Goal: Task Accomplishment & Management: Manage account settings

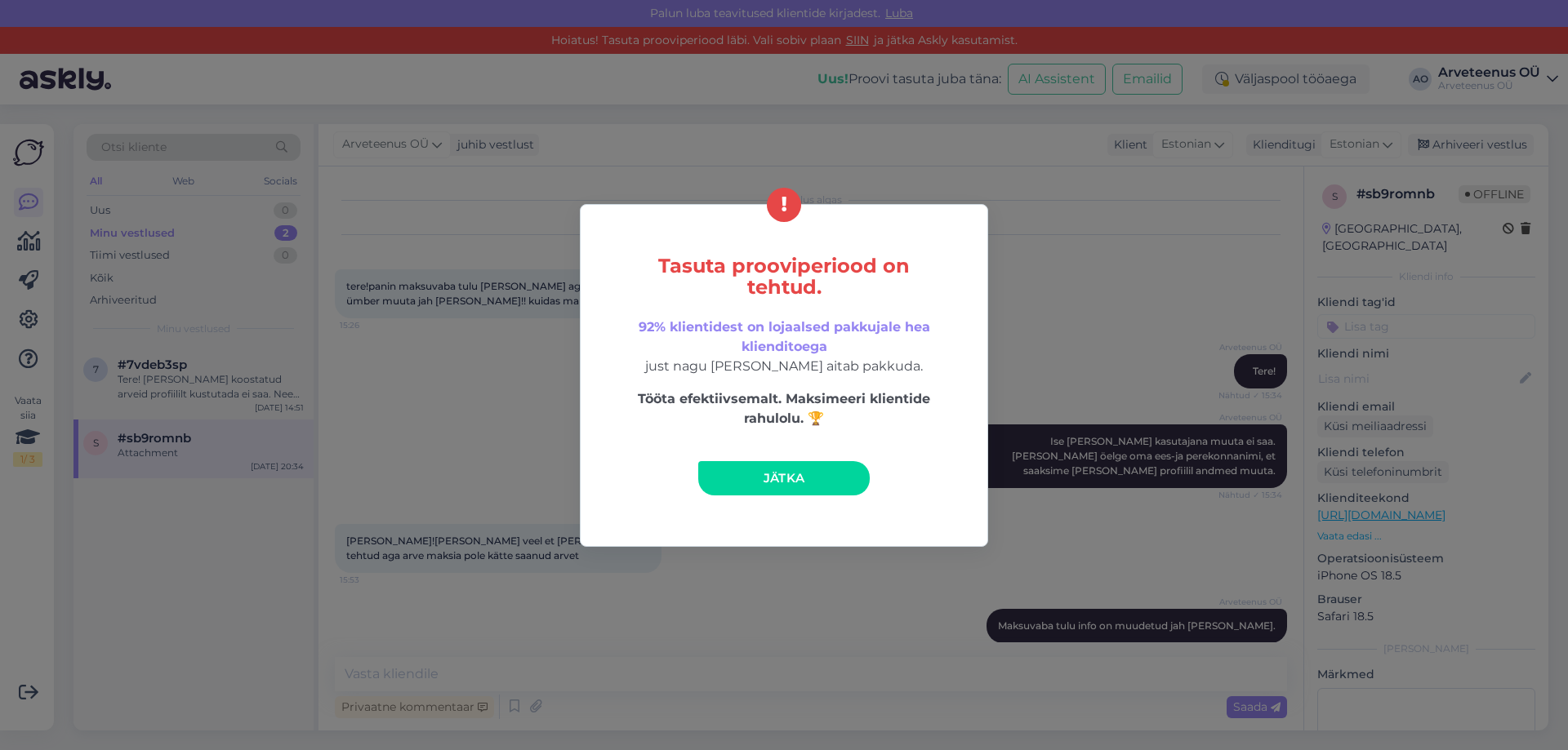
scroll to position [3273, 0]
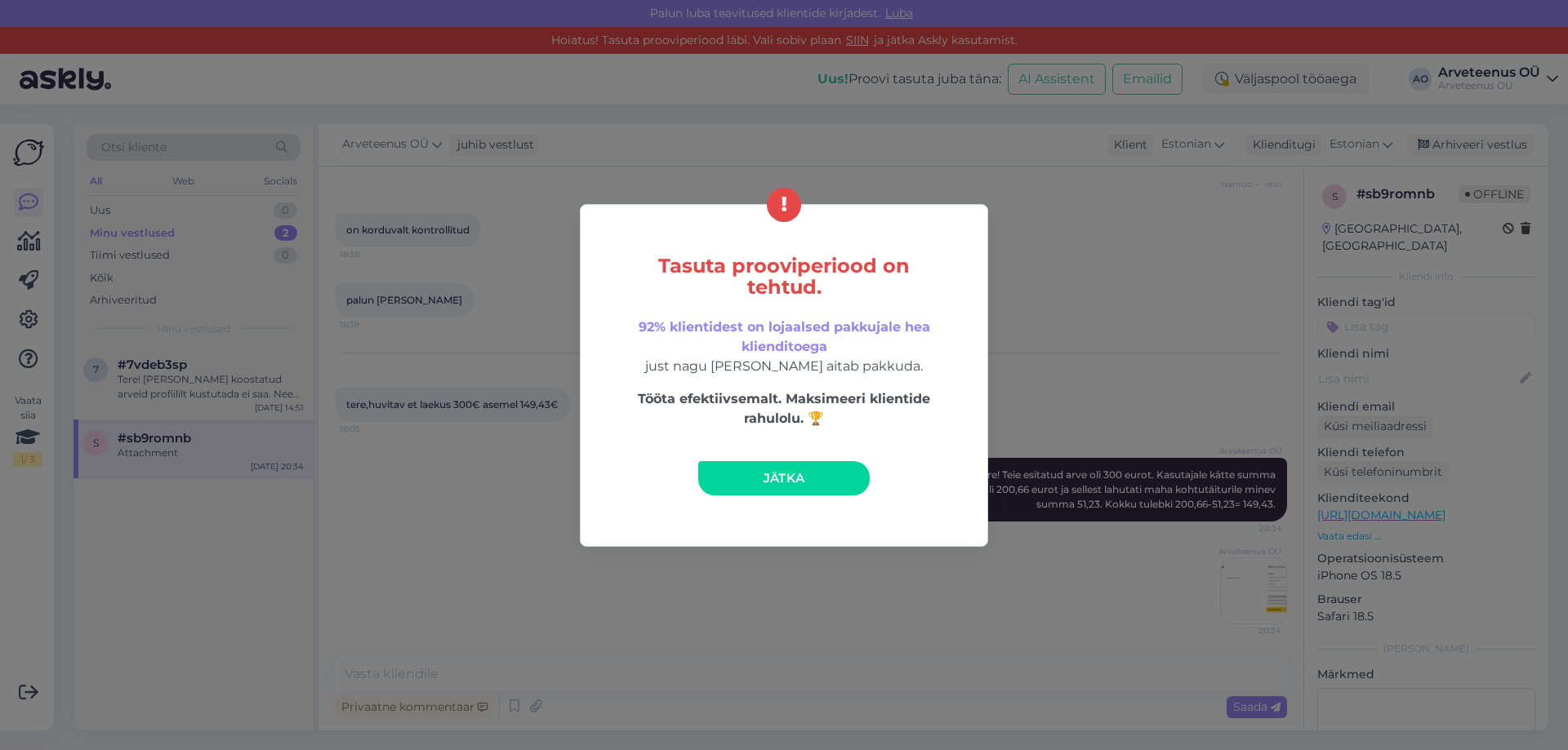
click at [783, 486] on link "Jätka" at bounding box center [784, 478] width 171 height 34
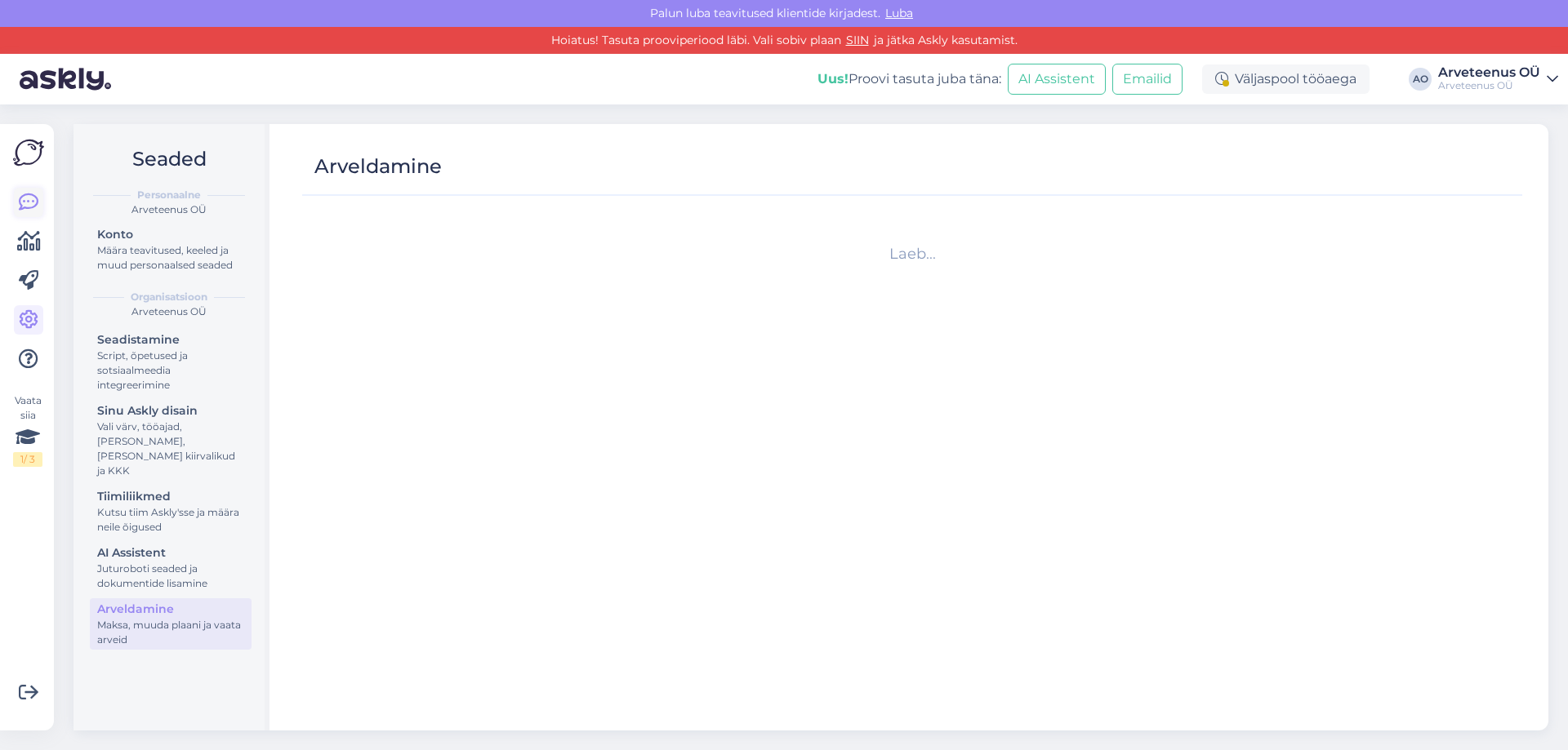
click at [18, 200] on link at bounding box center [29, 203] width 30 height 30
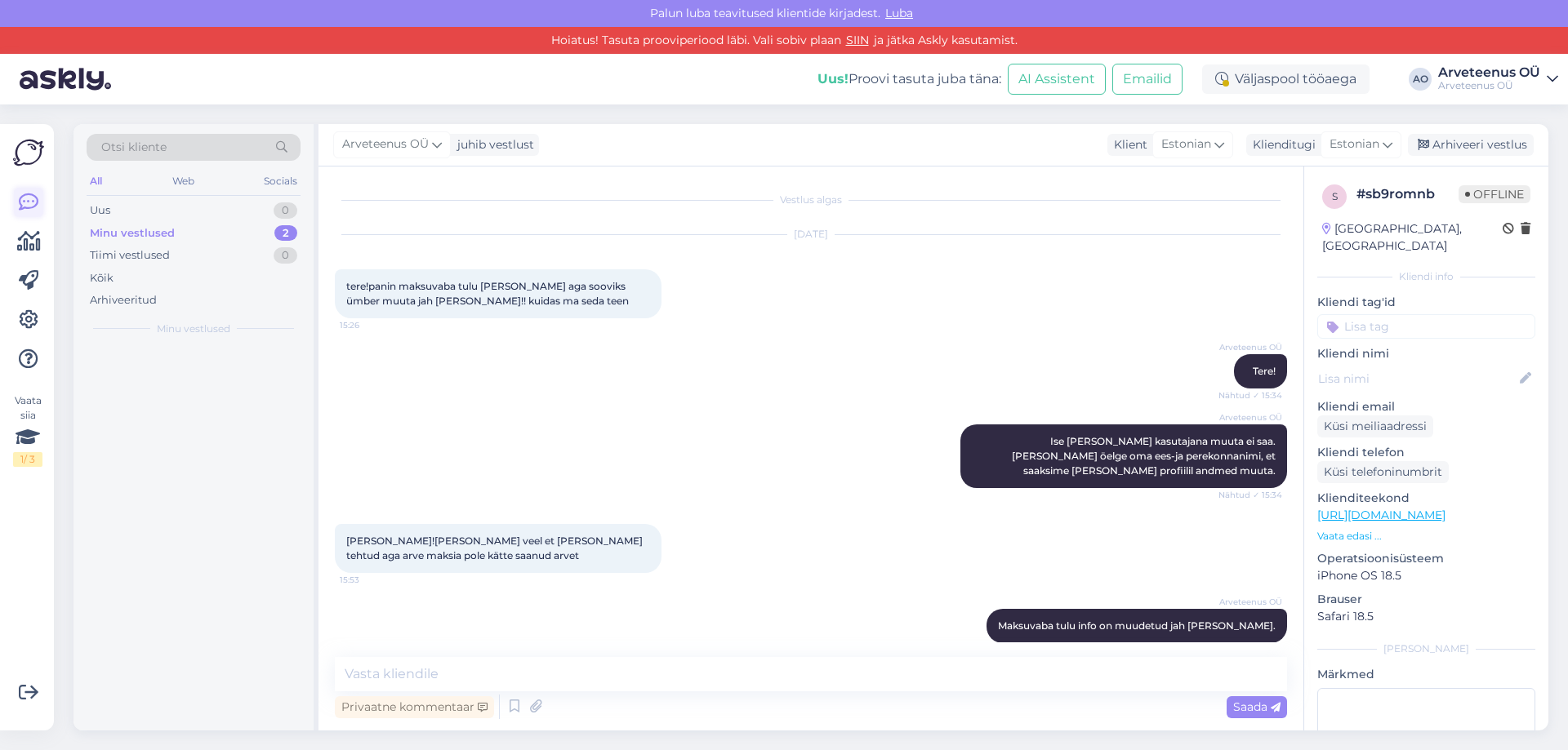
scroll to position [3273, 0]
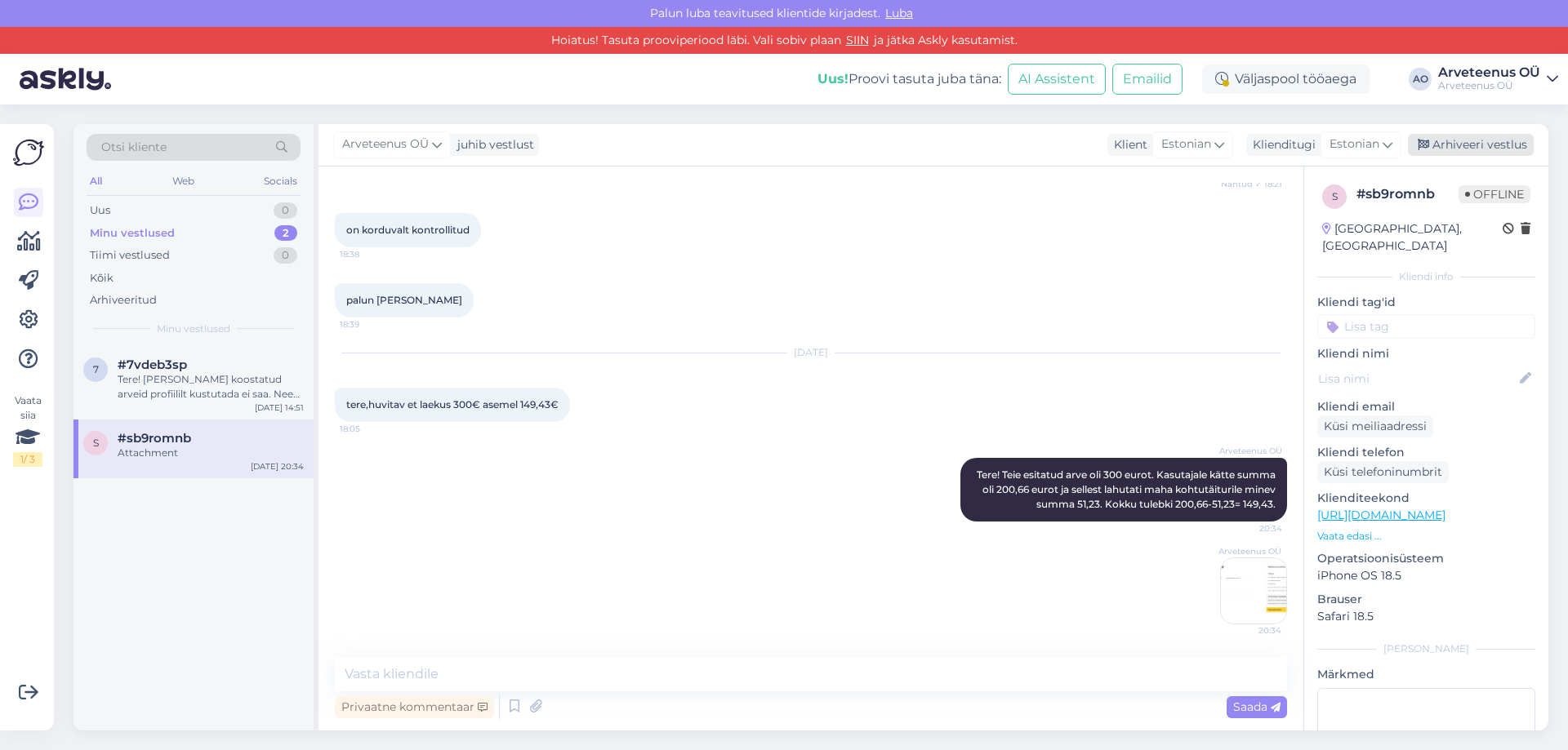
click at [1506, 150] on div "Arhiveeri vestlus" at bounding box center [1471, 145] width 126 height 22
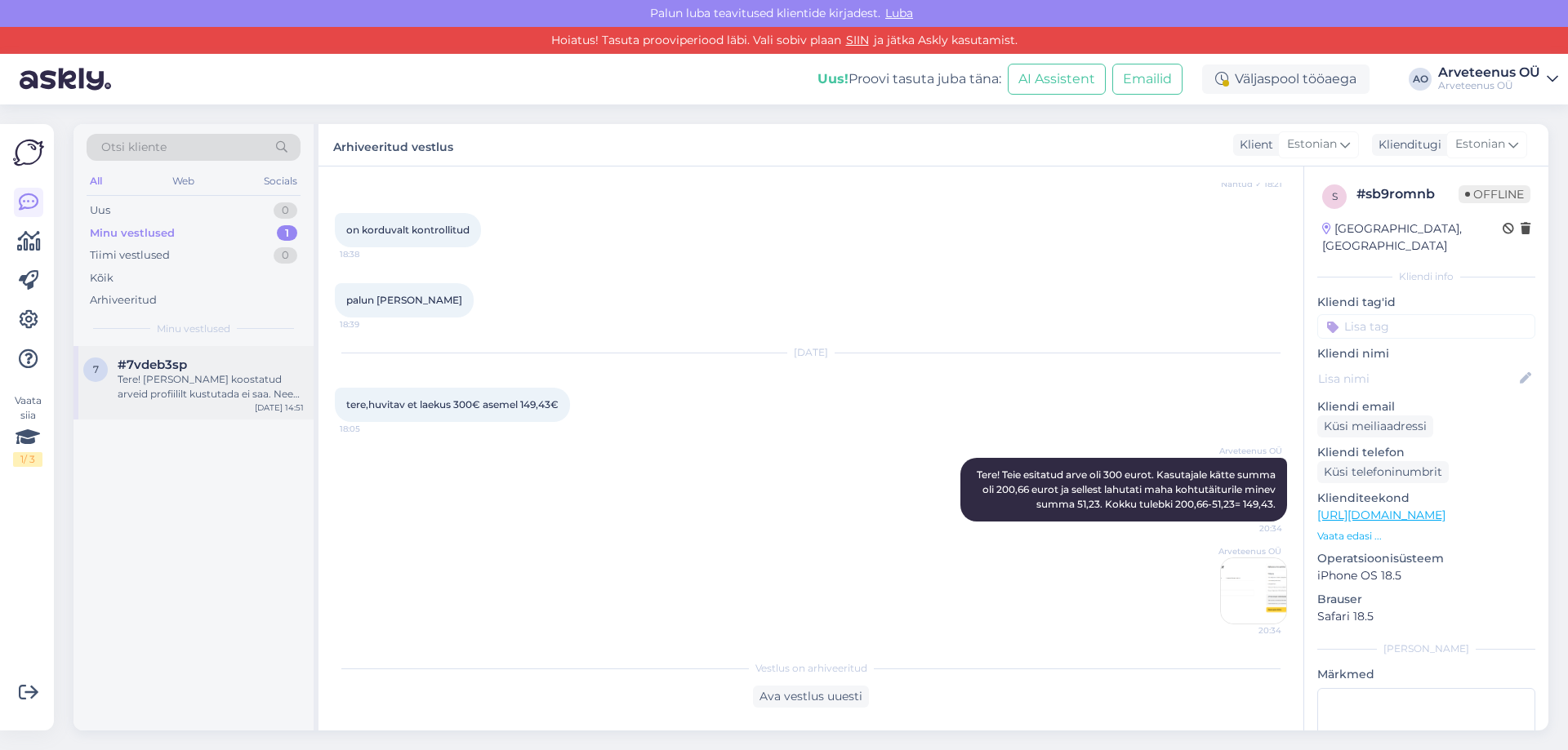
click at [152, 396] on div "Tere! [PERSON_NAME] koostatud arveid profiililt kustutada ei saa. Need jäävad s…" at bounding box center [210, 387] width 186 height 30
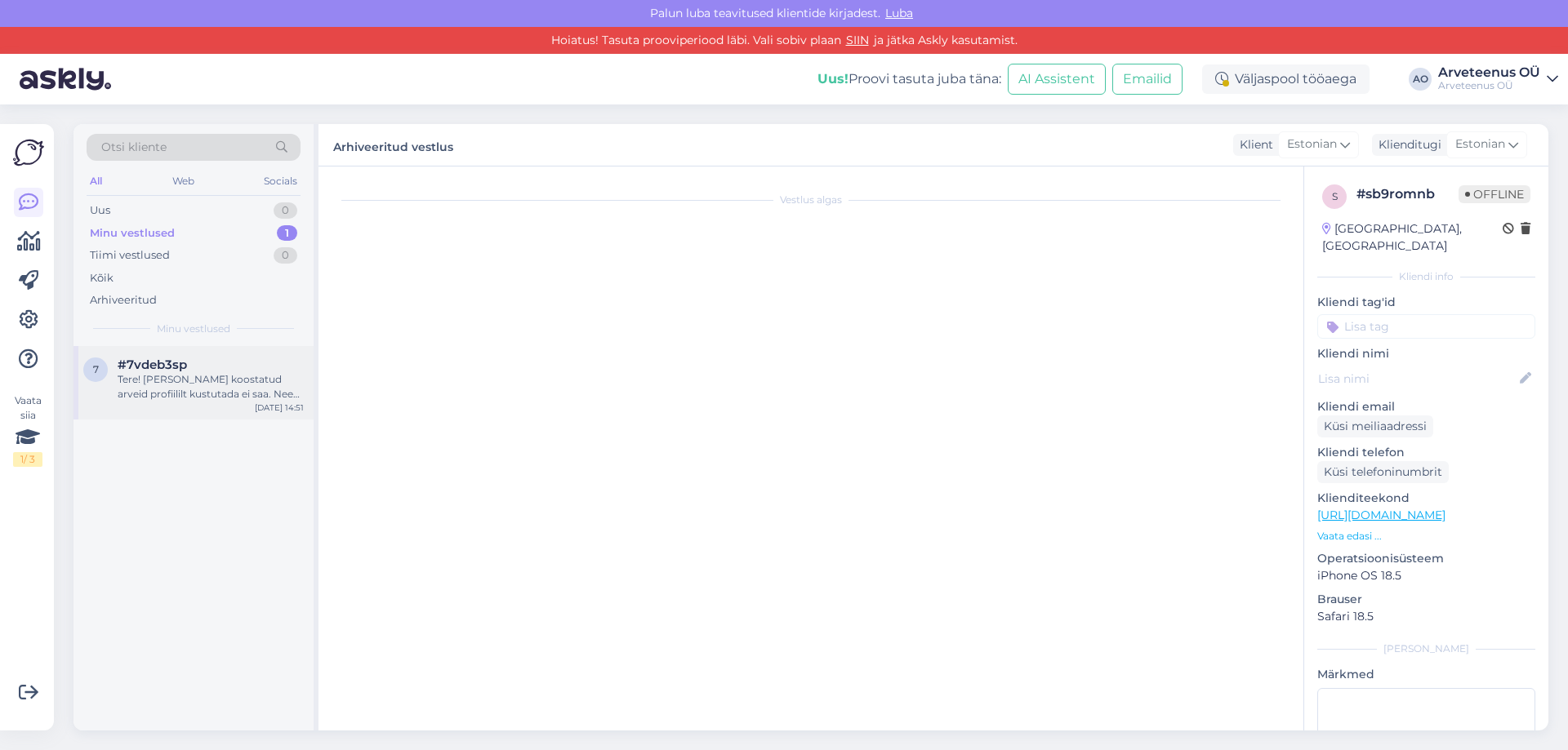
scroll to position [0, 0]
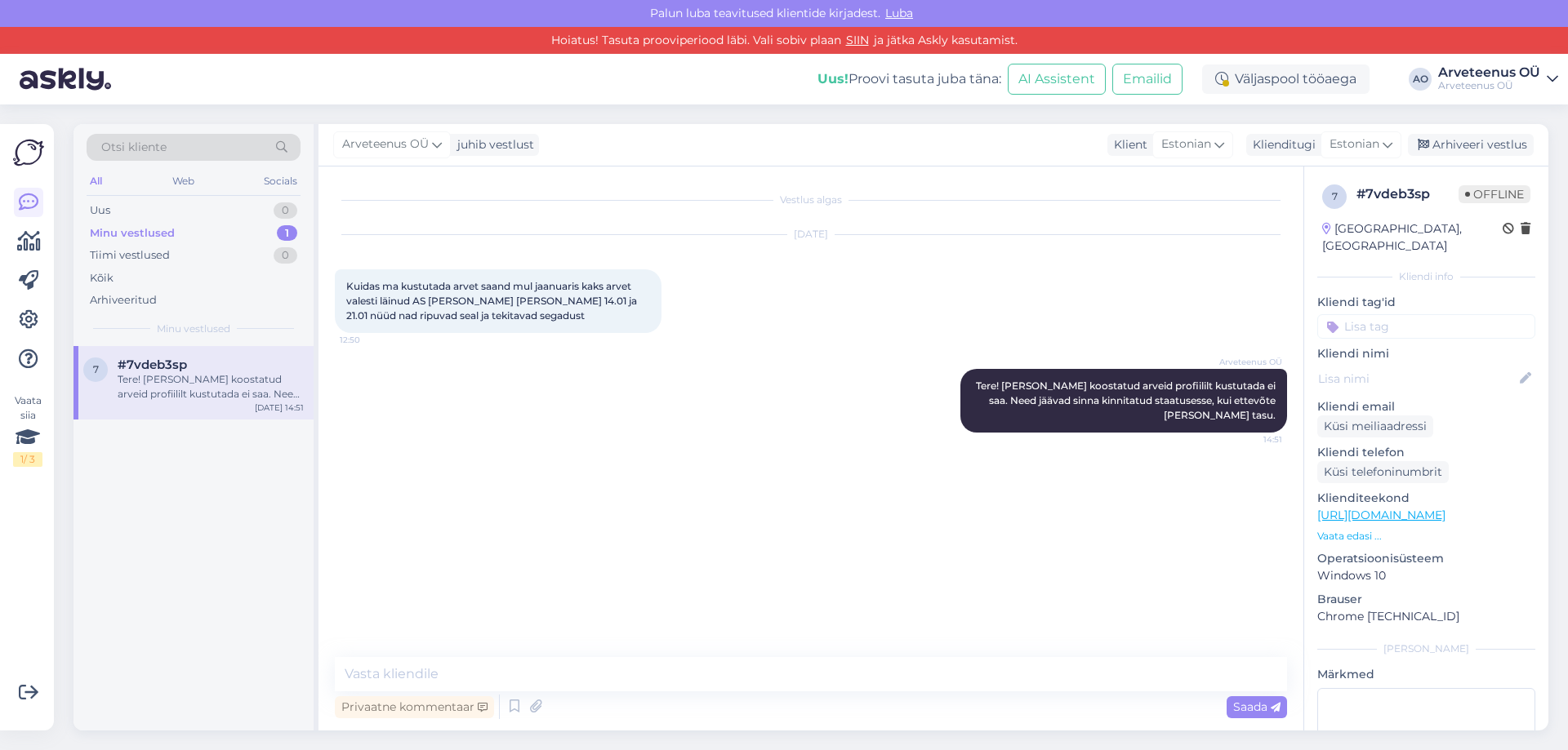
click at [176, 494] on div "7 #7vdeb3sp Tere! [PERSON_NAME] koostatud arveid profiililt kustutada ei saa. N…" at bounding box center [193, 539] width 240 height 385
click at [107, 207] on div "Uus" at bounding box center [100, 211] width 20 height 17
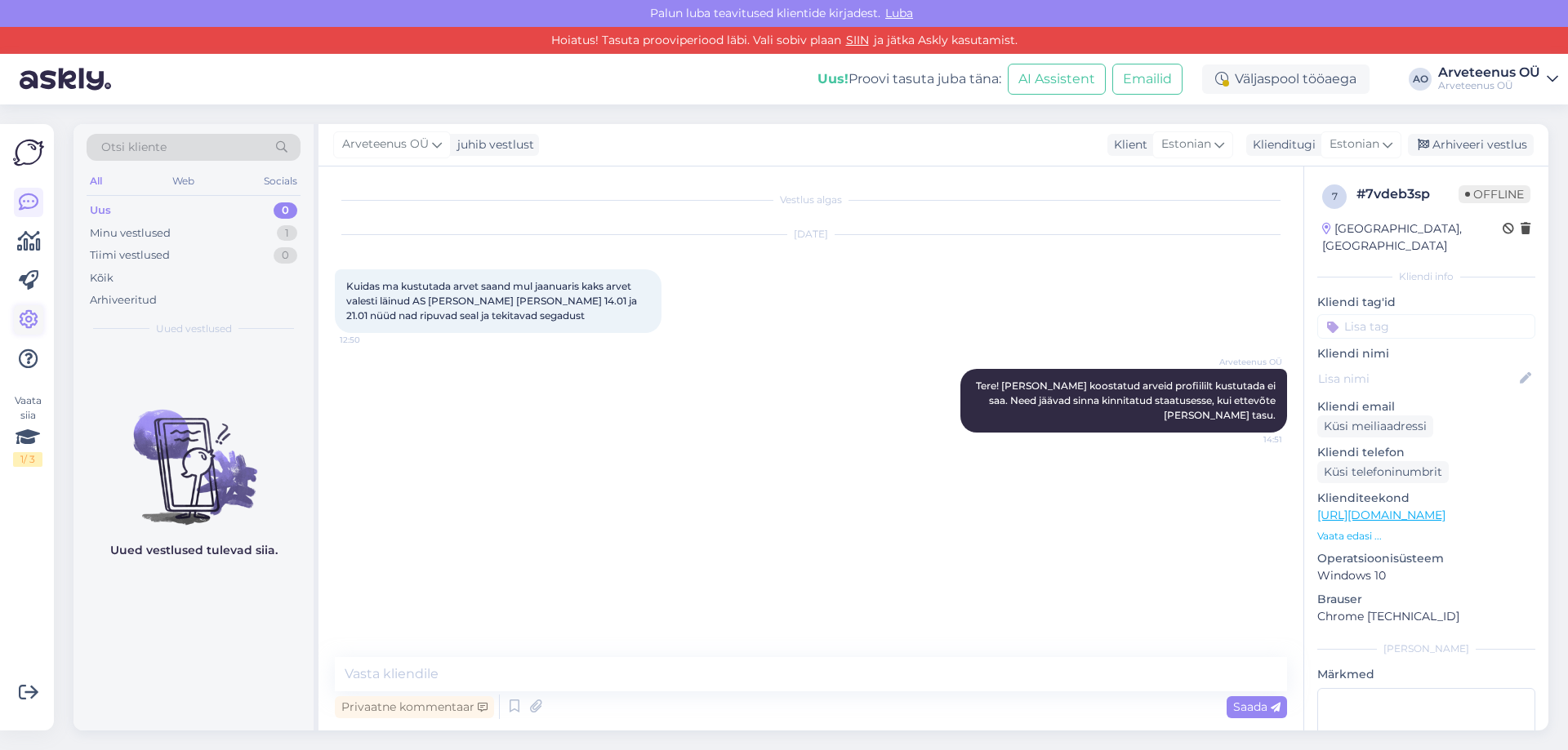
click at [28, 316] on icon at bounding box center [28, 319] width 19 height 19
